Goal: Information Seeking & Learning: Learn about a topic

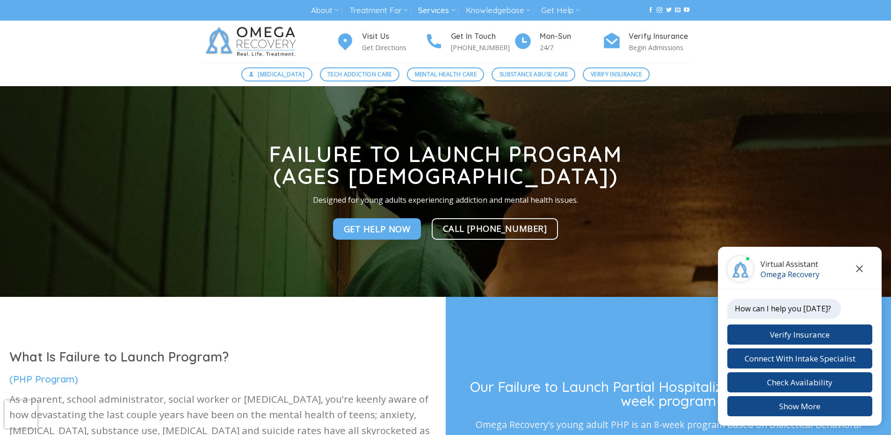
click at [862, 268] on icon "Close chat" at bounding box center [859, 268] width 7 height 7
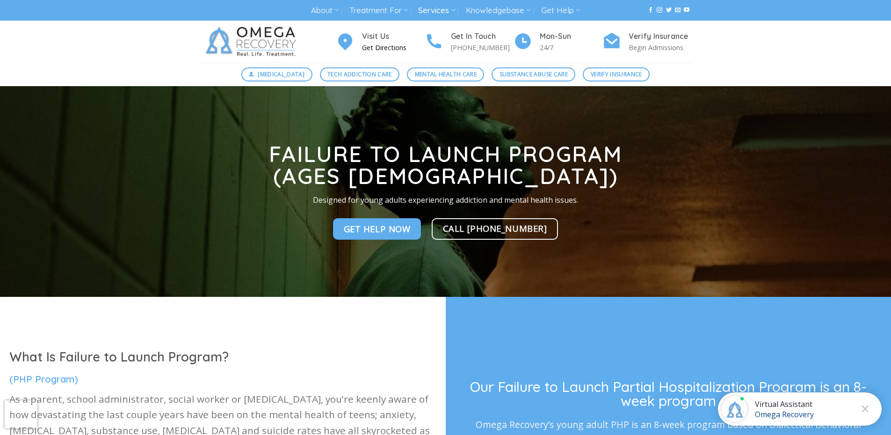
click at [371, 35] on h4 "Visit Us" at bounding box center [393, 36] width 63 height 12
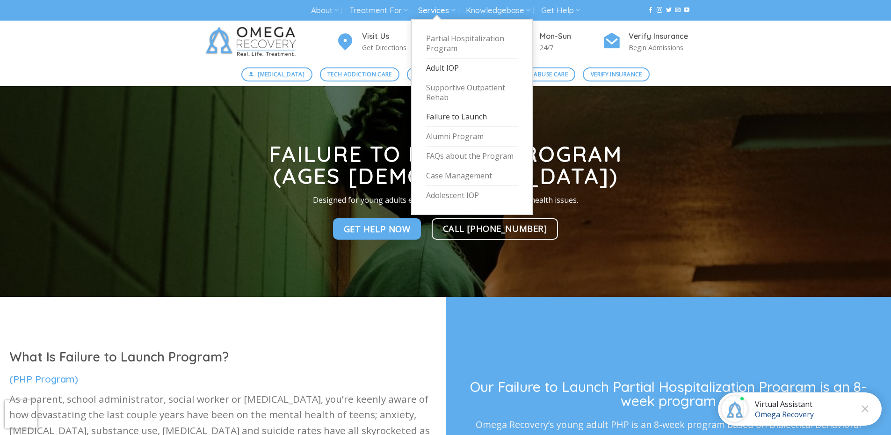
click at [445, 68] on link "Adult IOP" at bounding box center [472, 68] width 92 height 20
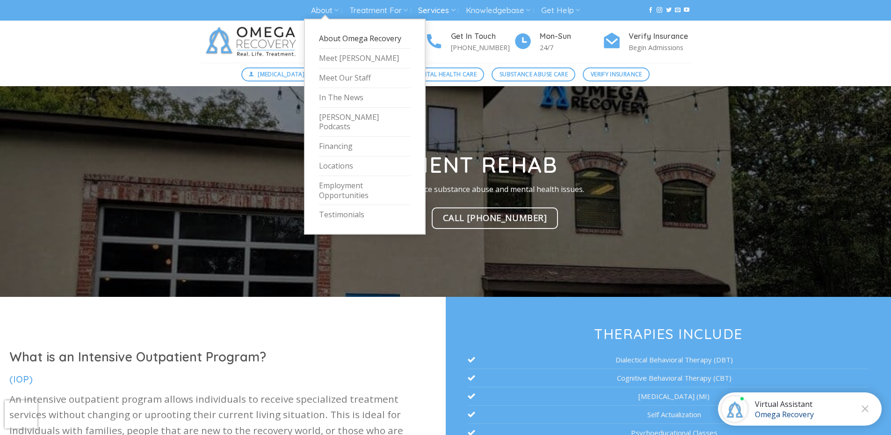
click at [334, 36] on link "About Omega Recovery" at bounding box center [365, 39] width 92 height 20
